Goal: Find specific page/section: Find specific page/section

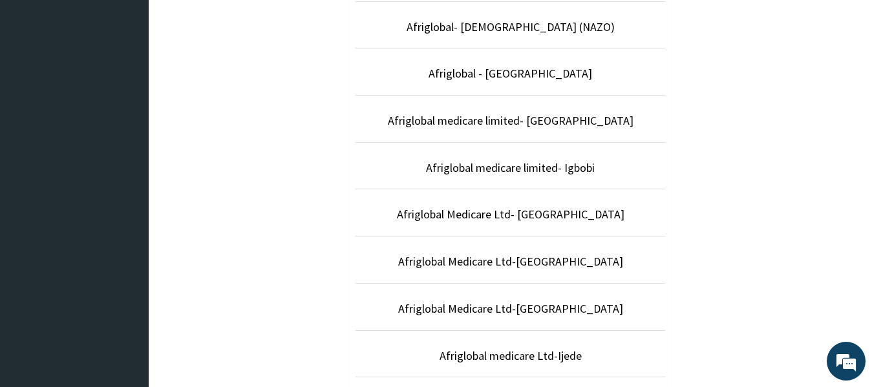
scroll to position [396, 0]
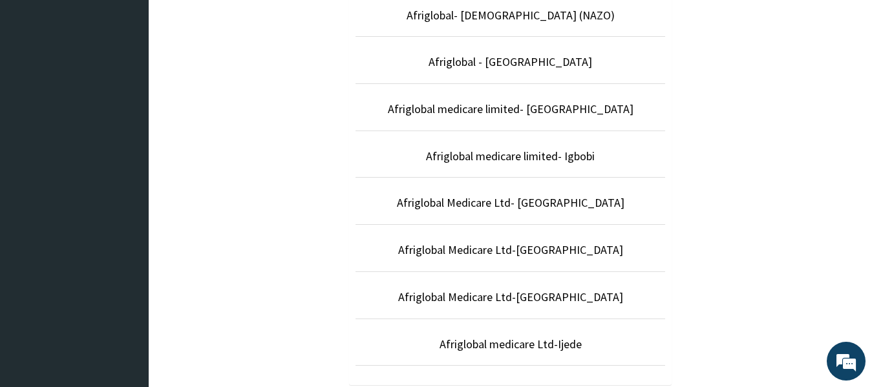
click at [588, 302] on p "Afriglobal Medicare Ltd-[GEOGRAPHIC_DATA]" at bounding box center [511, 297] width 310 height 17
click at [568, 301] on link "Afriglobal Medicare Ltd-[GEOGRAPHIC_DATA]" at bounding box center [510, 297] width 225 height 15
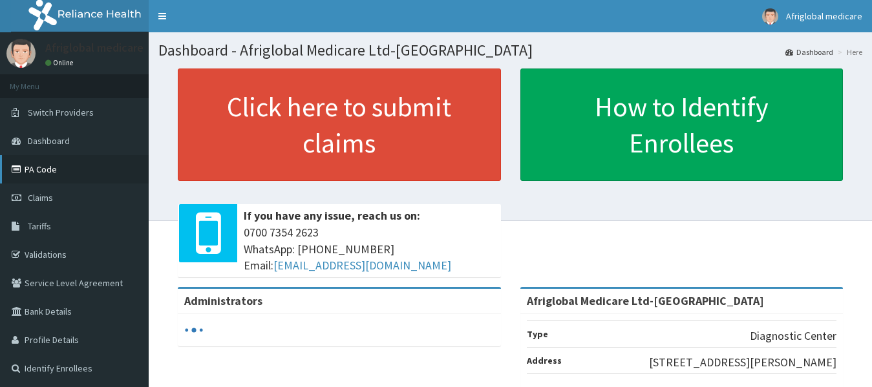
click at [39, 162] on link "PA Code" at bounding box center [74, 169] width 149 height 28
